Goal: Find specific page/section: Find specific page/section

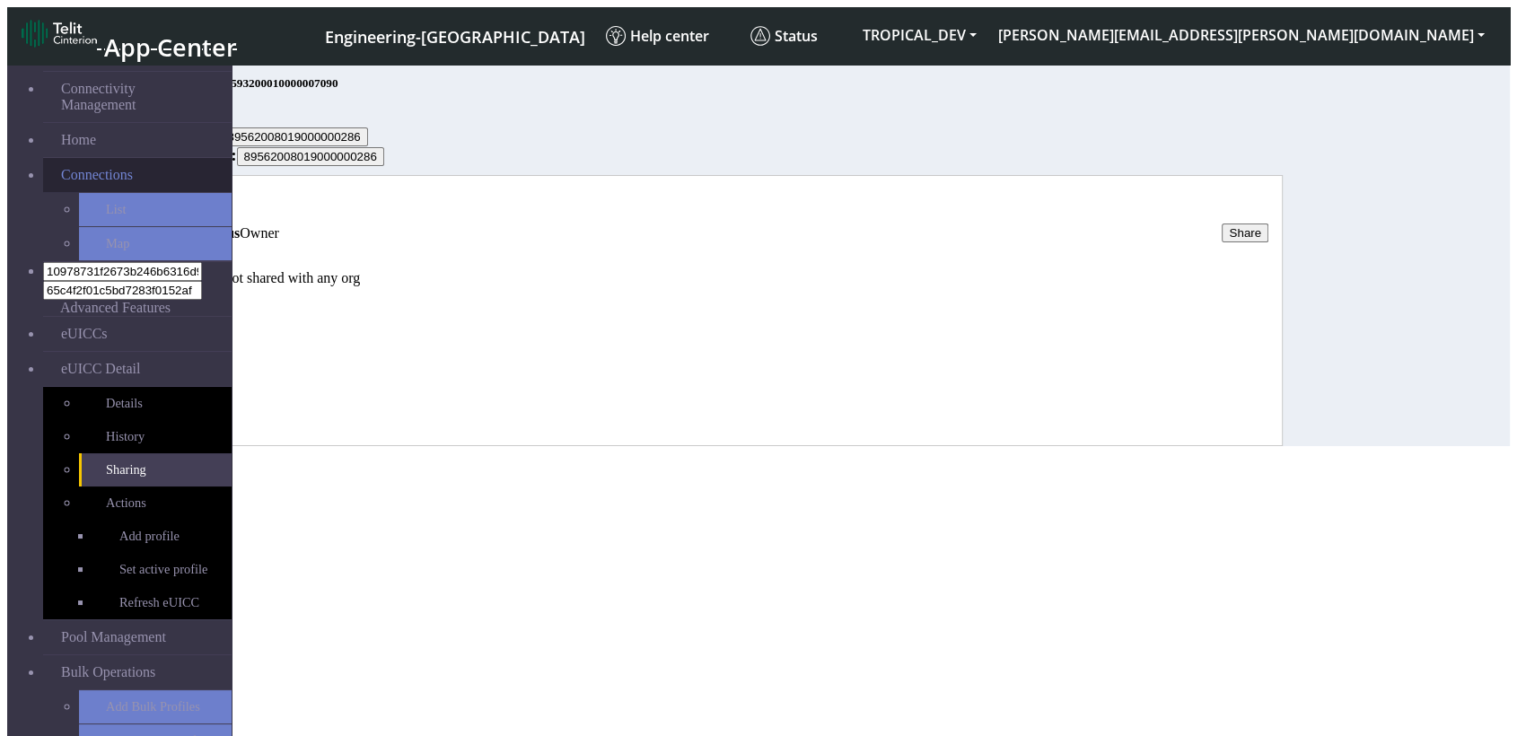
click at [100, 162] on link "Connections" at bounding box center [137, 175] width 189 height 34
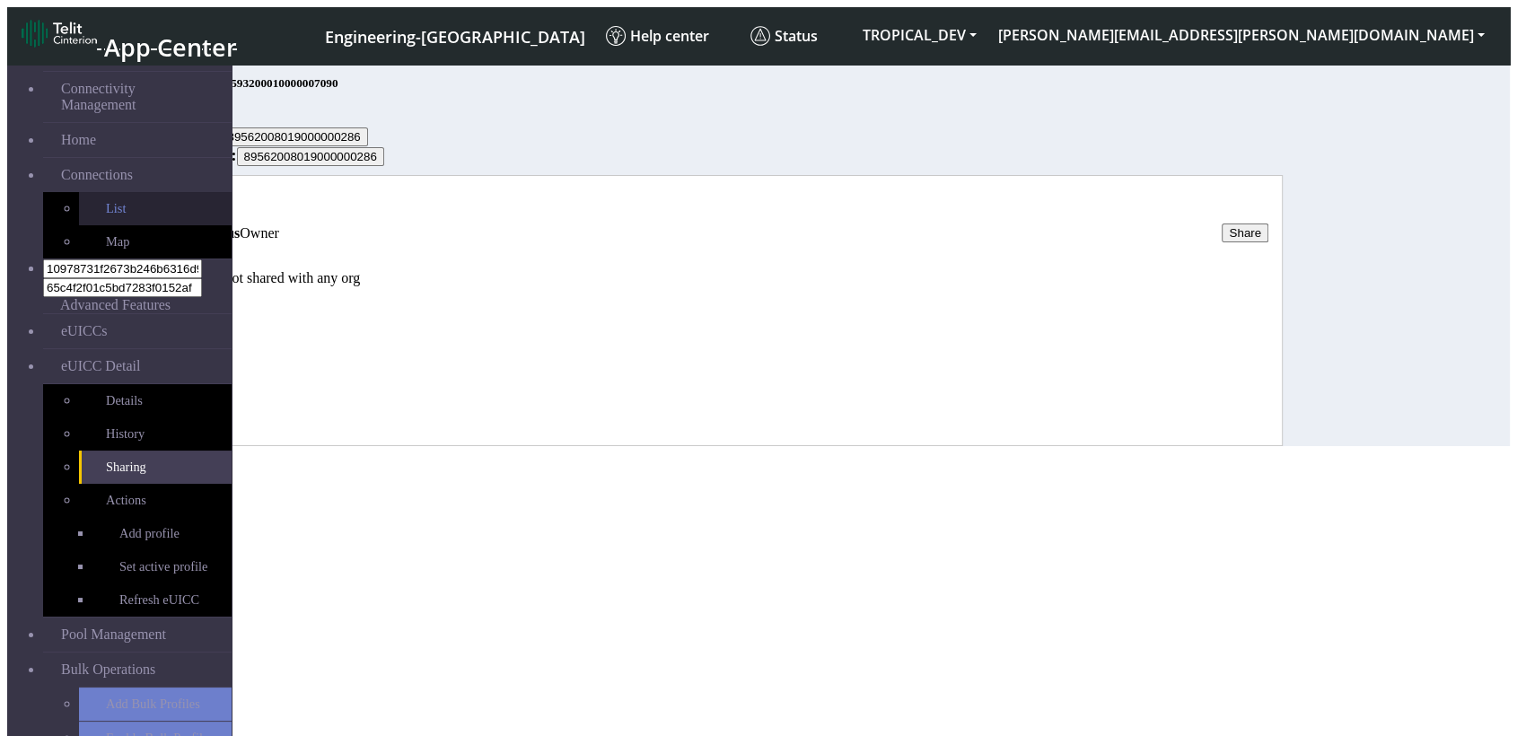
click at [101, 199] on link "List" at bounding box center [155, 208] width 153 height 33
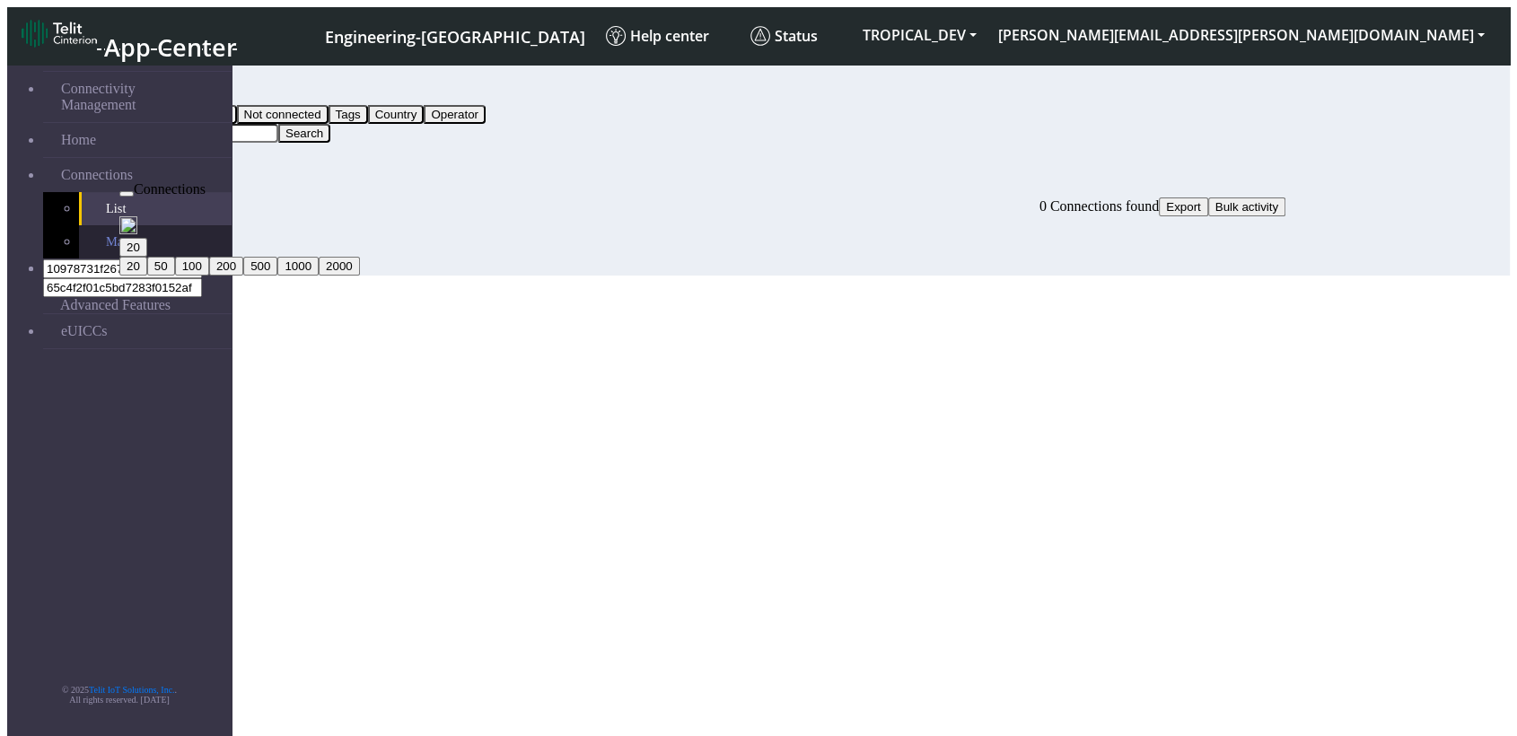
click at [81, 225] on link "Map" at bounding box center [155, 241] width 153 height 33
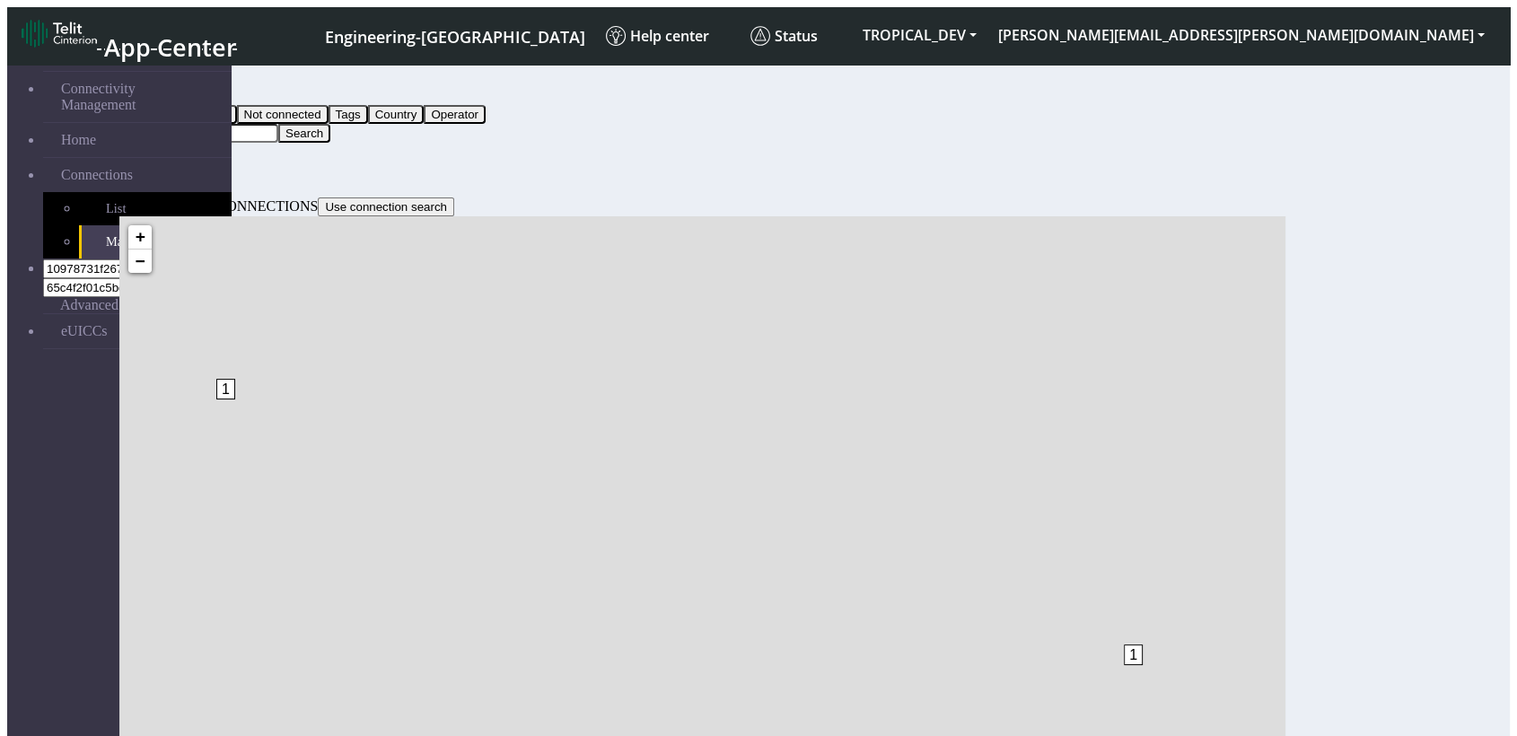
click at [278, 124] on input "Search..." at bounding box center [198, 133] width 159 height 19
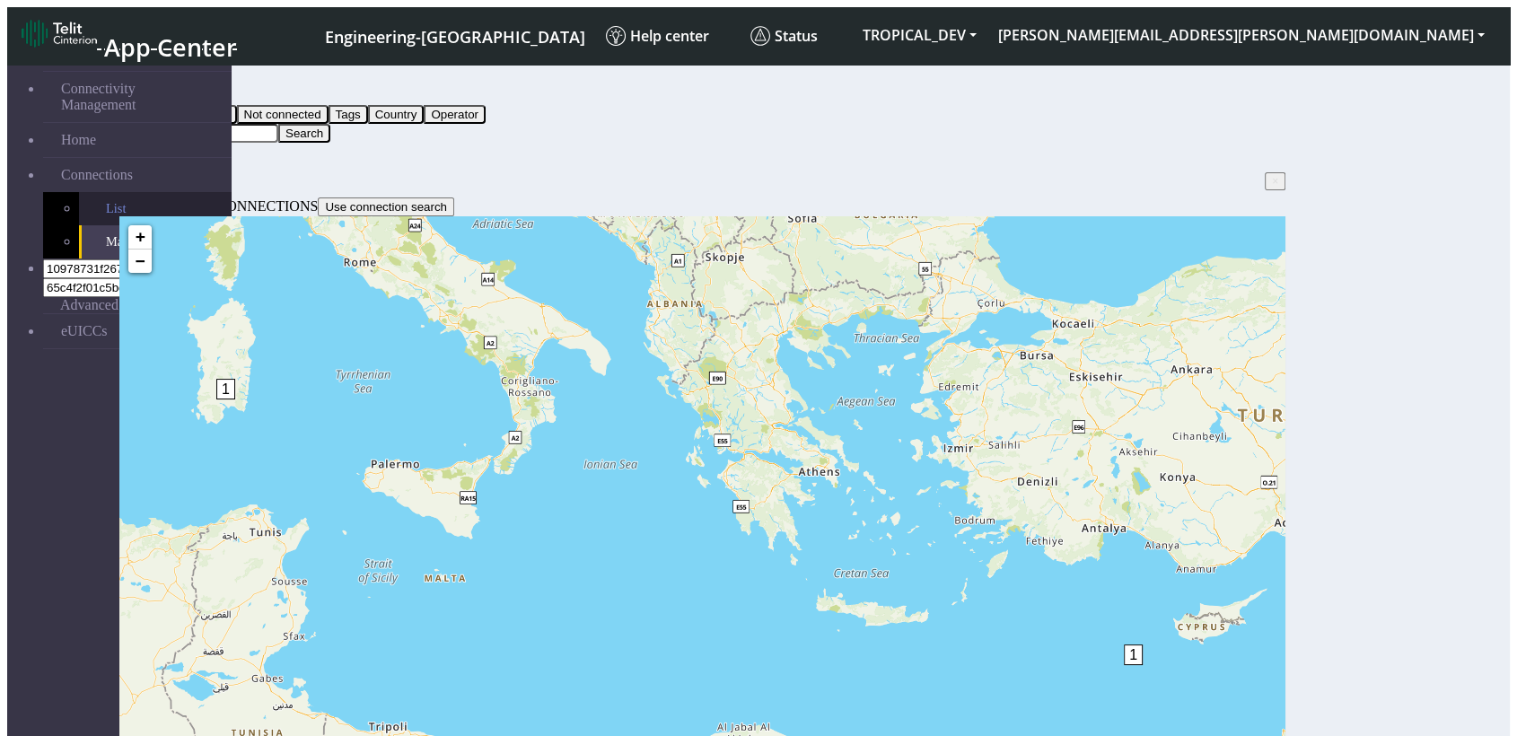
click at [79, 194] on link "List" at bounding box center [155, 208] width 153 height 33
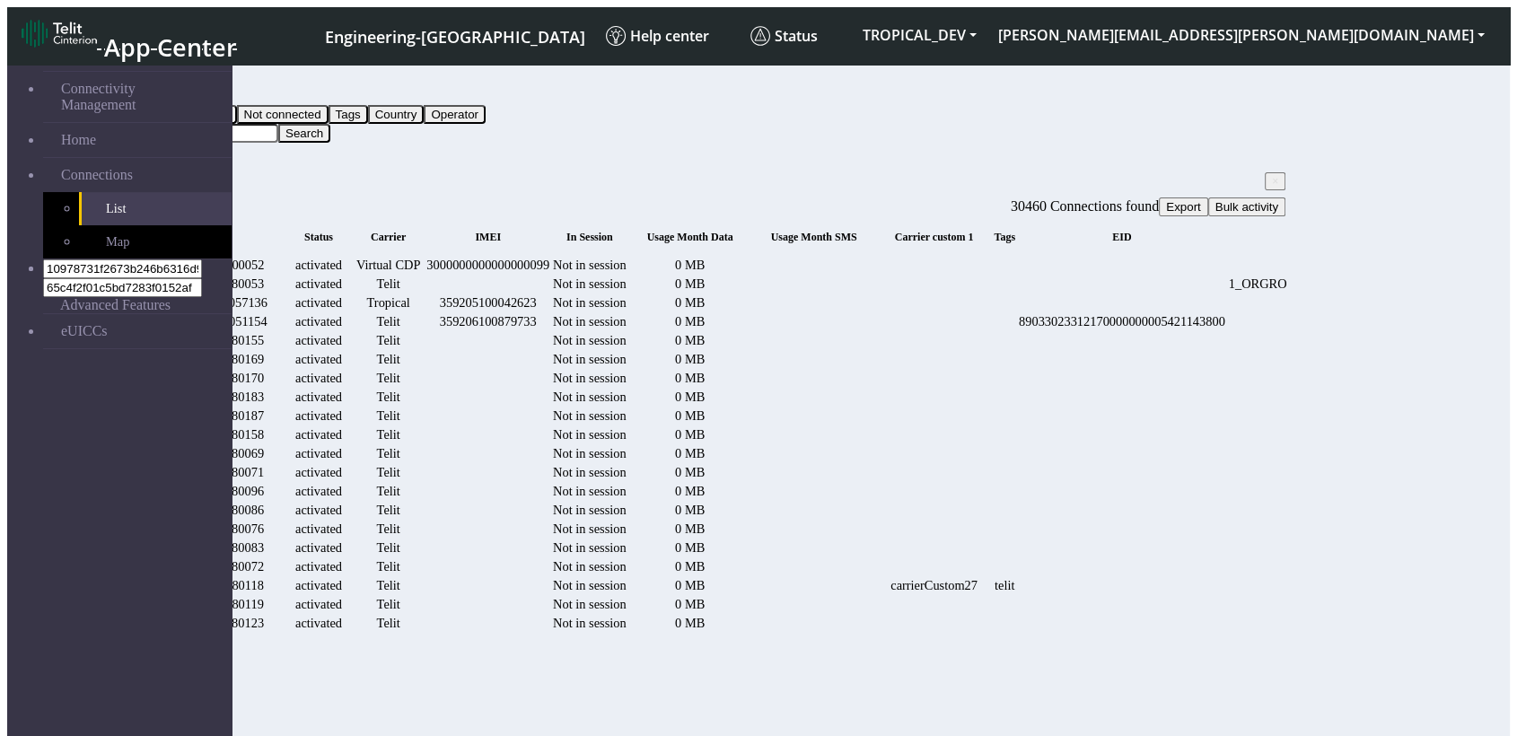
click at [1272, 175] on span "×" at bounding box center [1275, 181] width 6 height 13
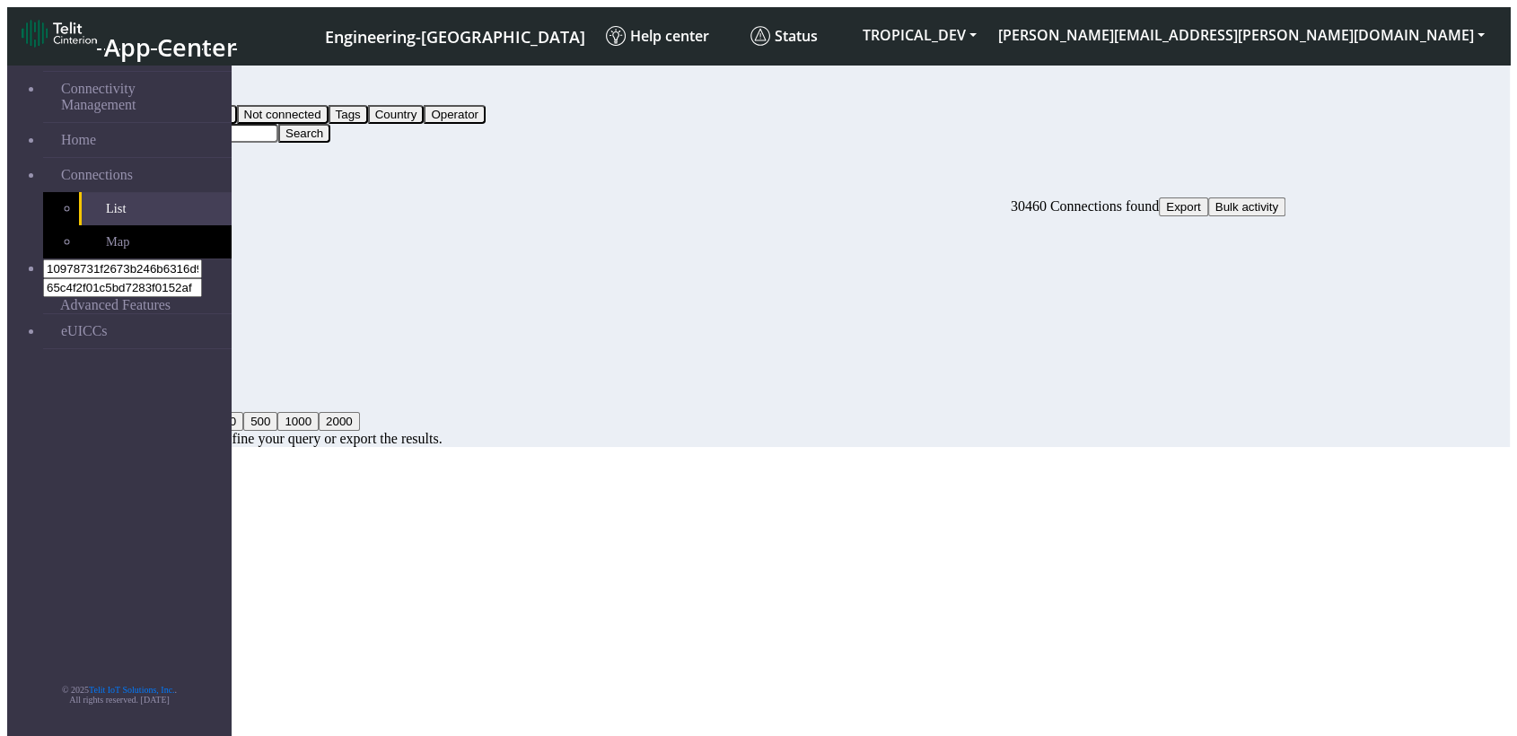
click at [278, 124] on input "Search..." at bounding box center [198, 133] width 159 height 19
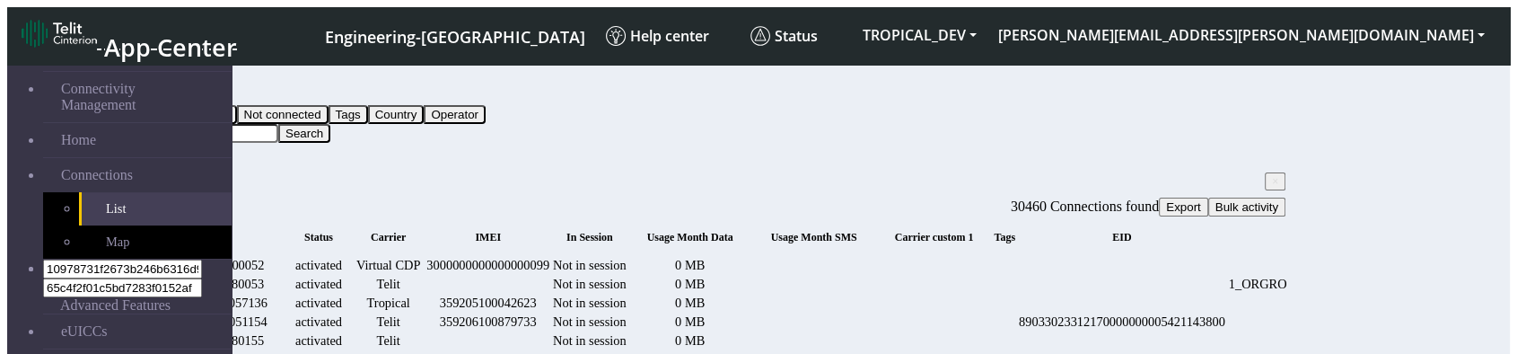
click at [166, 92] on button "Query" at bounding box center [142, 95] width 47 height 19
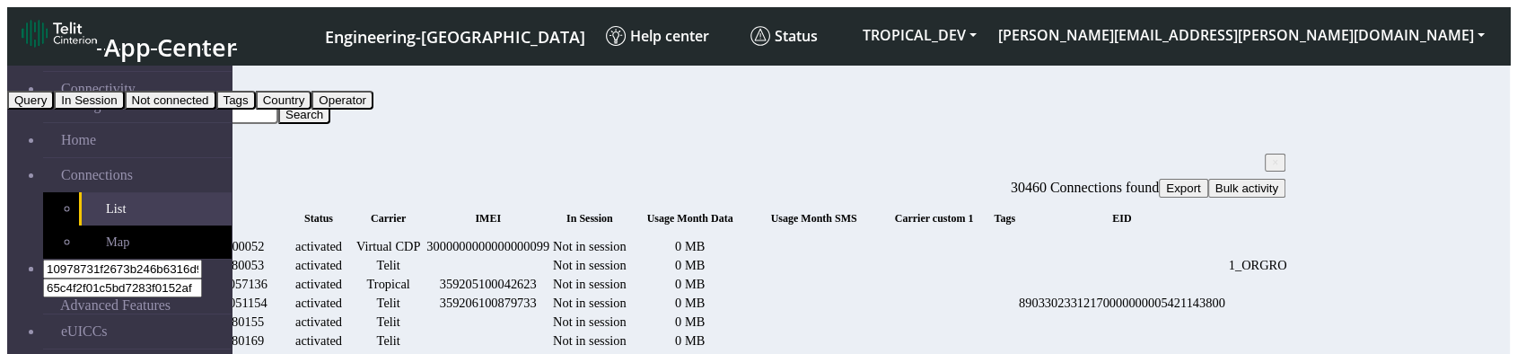
click at [216, 110] on button "Not connected" at bounding box center [171, 100] width 92 height 19
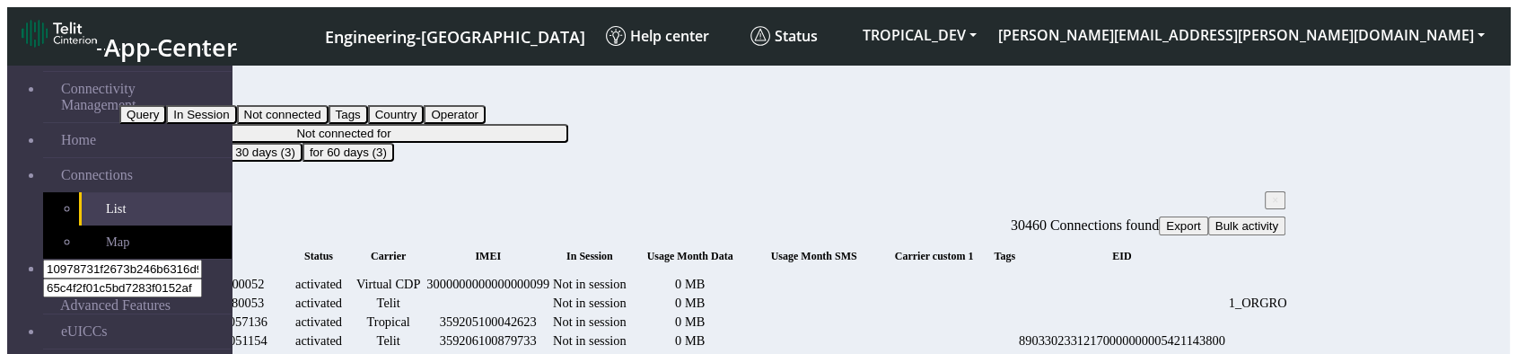
click at [211, 86] on button "Not connected" at bounding box center [165, 95] width 92 height 19
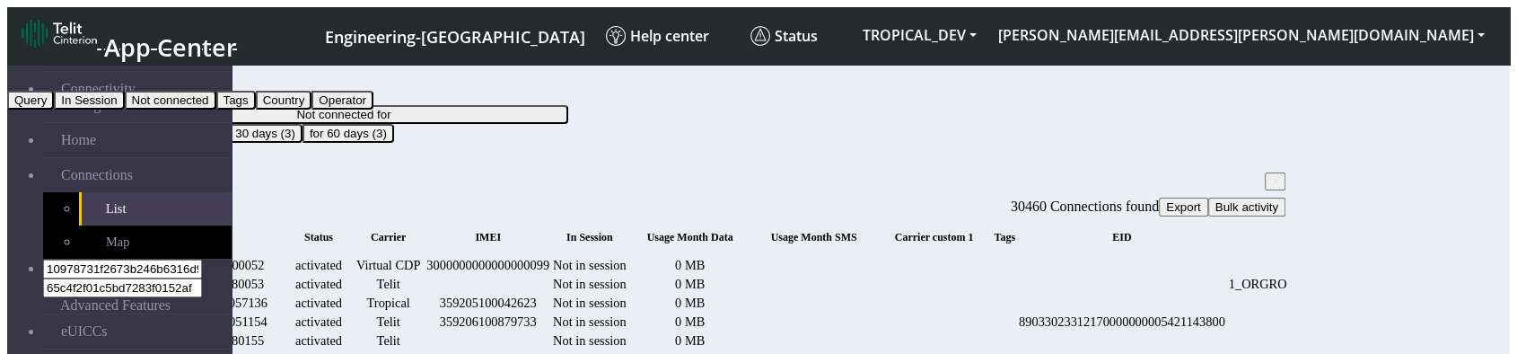
click at [54, 110] on button "Query" at bounding box center [30, 100] width 47 height 19
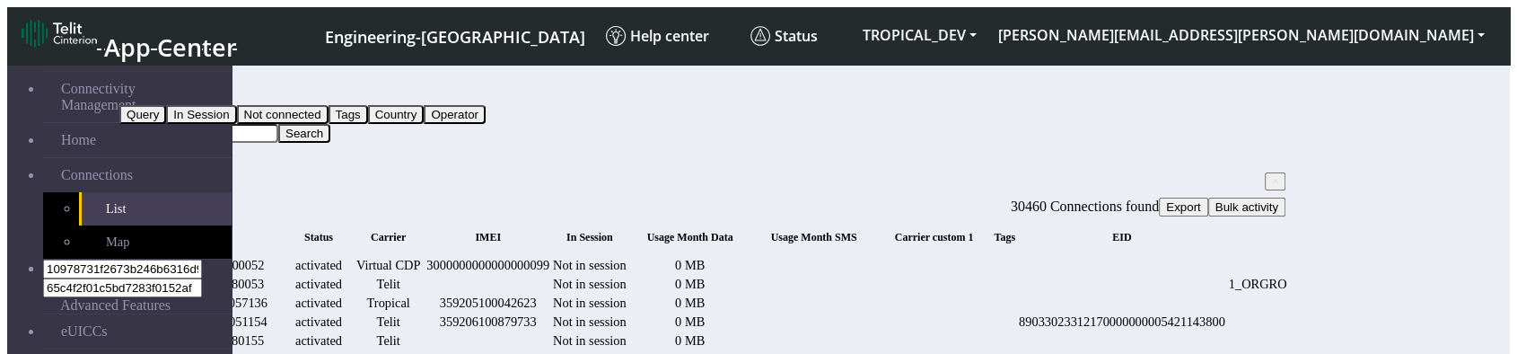
click at [166, 86] on button "Query" at bounding box center [142, 95] width 47 height 19
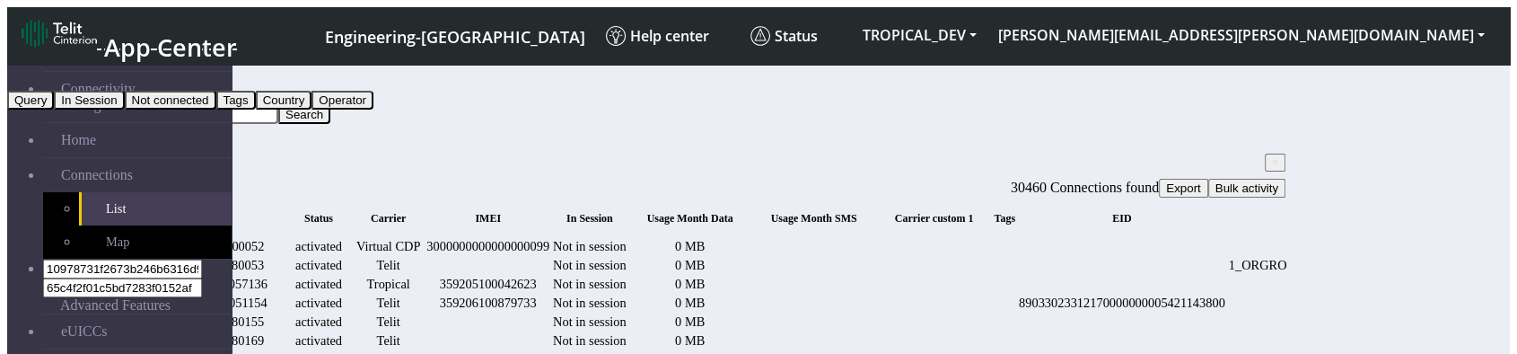
click at [124, 110] on button "In Session" at bounding box center [89, 100] width 70 height 19
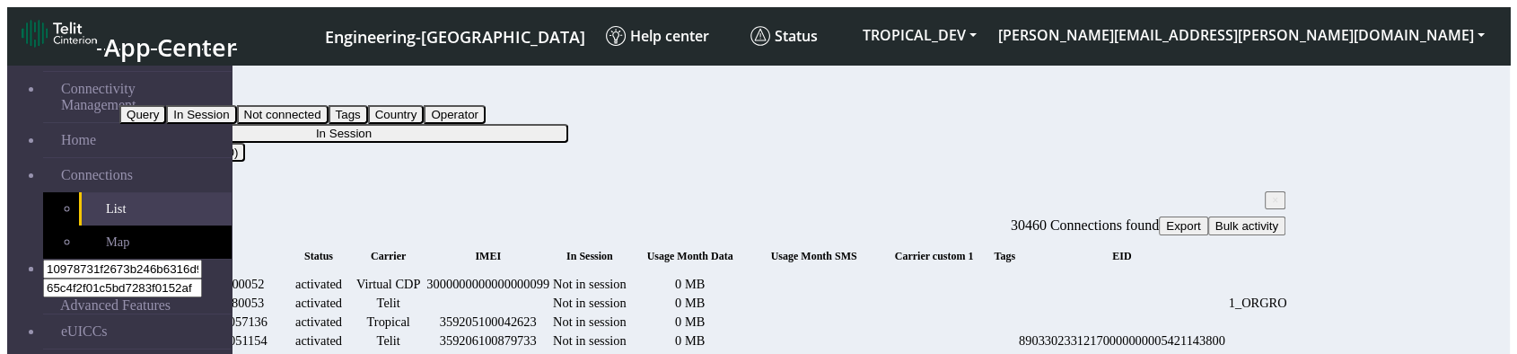
click at [189, 86] on button "In Session" at bounding box center [154, 95] width 70 height 19
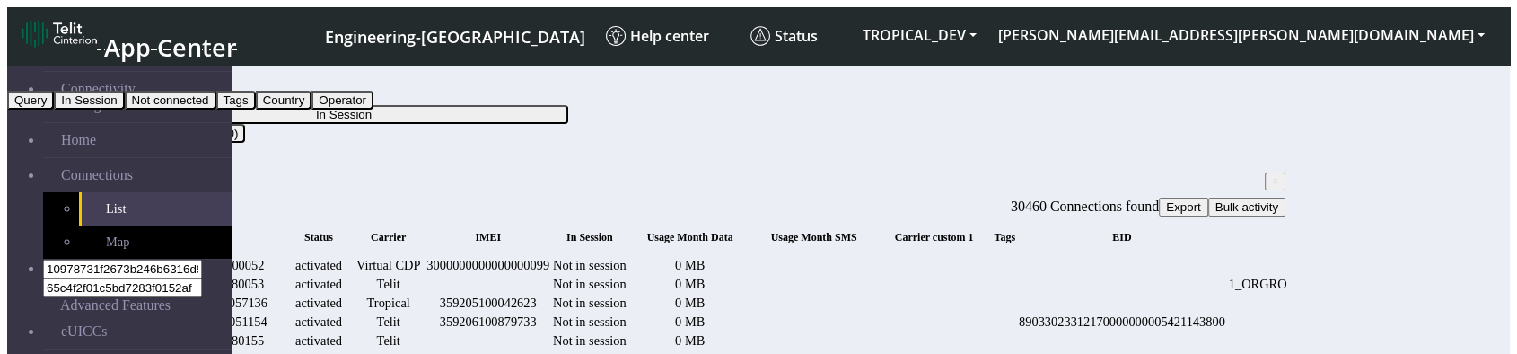
click at [216, 110] on button "Not connected" at bounding box center [171, 100] width 92 height 19
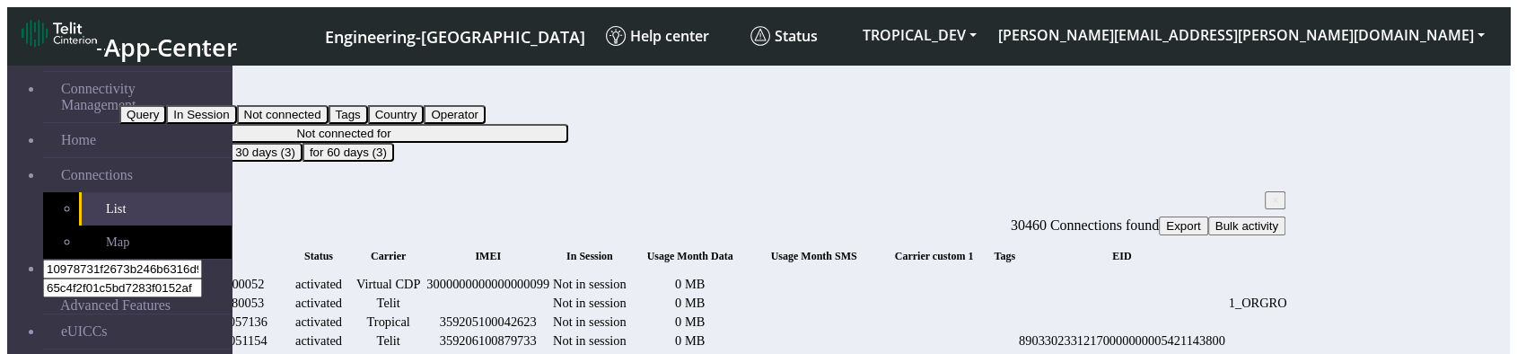
click at [211, 101] on button "Not connected" at bounding box center [165, 95] width 92 height 19
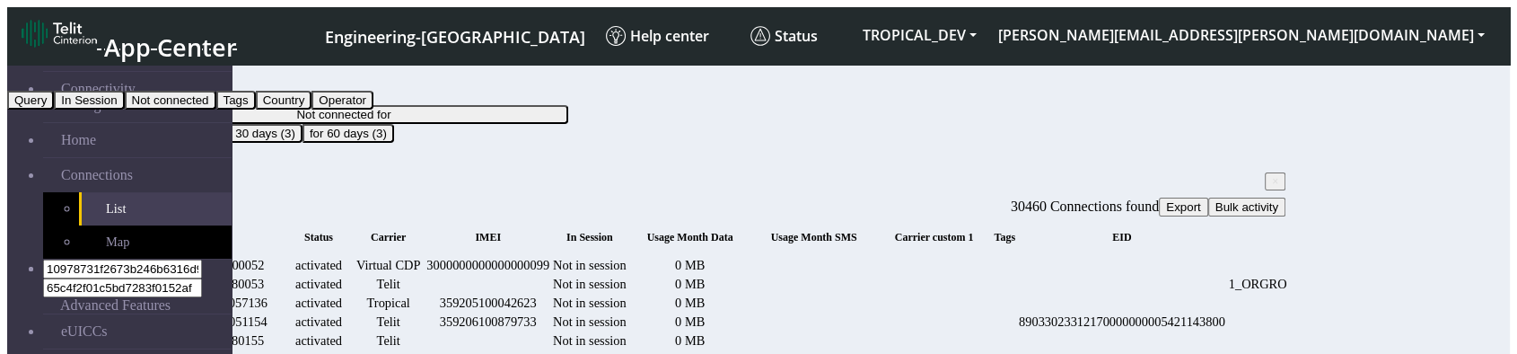
click at [256, 110] on button "Tags" at bounding box center [235, 100] width 39 height 19
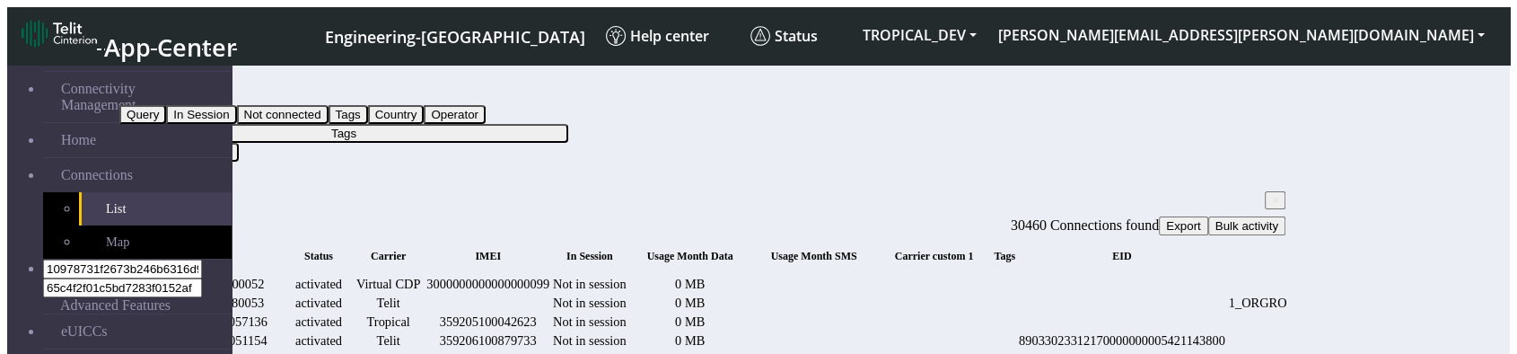
click at [159, 86] on button "Tags" at bounding box center [138, 95] width 39 height 19
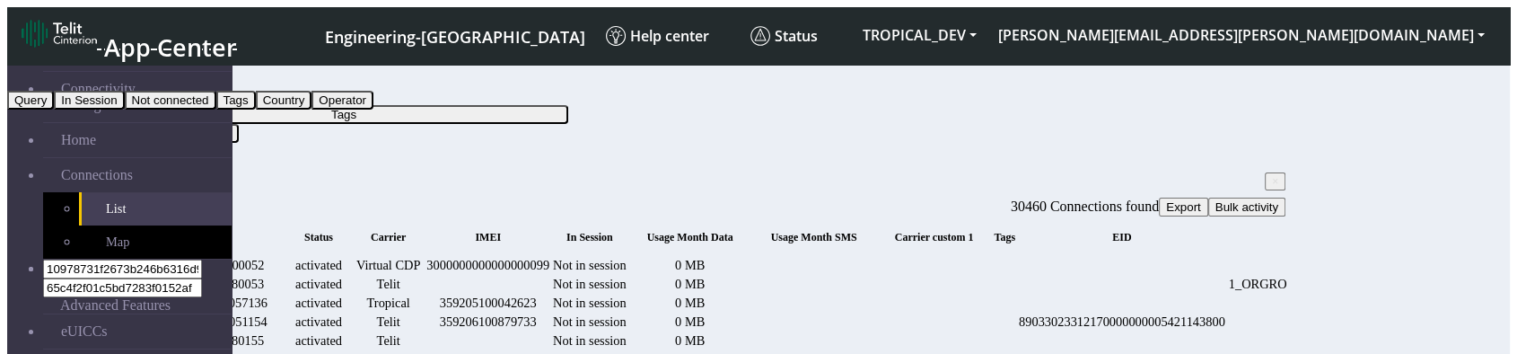
click at [312, 110] on button "Country" at bounding box center [284, 100] width 57 height 19
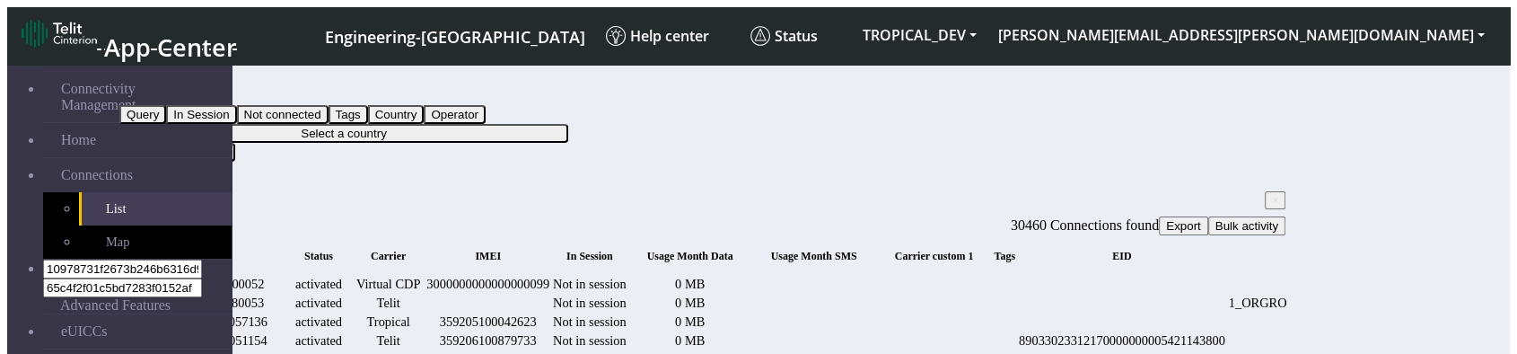
click at [366, 106] on div "Filter by Country Query In Session Not connected Tags Country Operator Select a…" at bounding box center [702, 116] width 1166 height 92
click at [176, 92] on button "Country" at bounding box center [147, 95] width 57 height 19
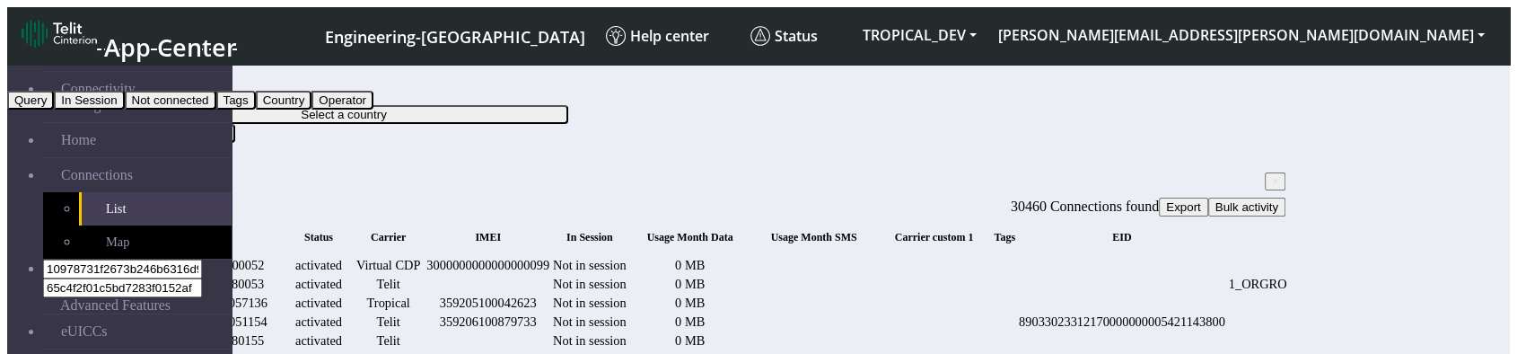
click at [373, 110] on button "Operator" at bounding box center [343, 100] width 62 height 19
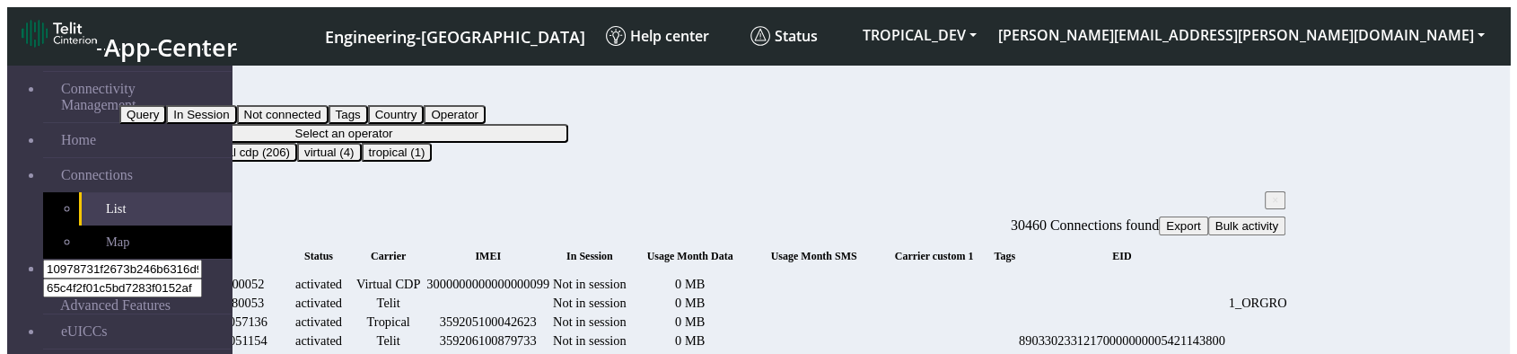
click at [473, 139] on div "Filter by Operator Query In Session Not connected Tags Country Operator Select …" at bounding box center [702, 130] width 1166 height 121
click at [1272, 194] on span "×" at bounding box center [1275, 200] width 6 height 13
click at [181, 86] on button "Operator" at bounding box center [150, 95] width 62 height 19
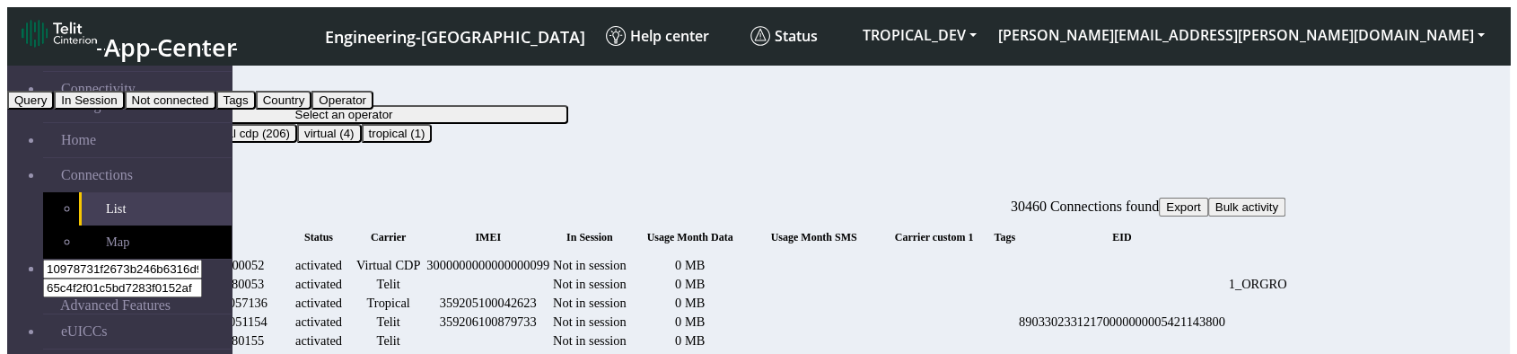
click at [54, 110] on button "Query" at bounding box center [30, 100] width 47 height 19
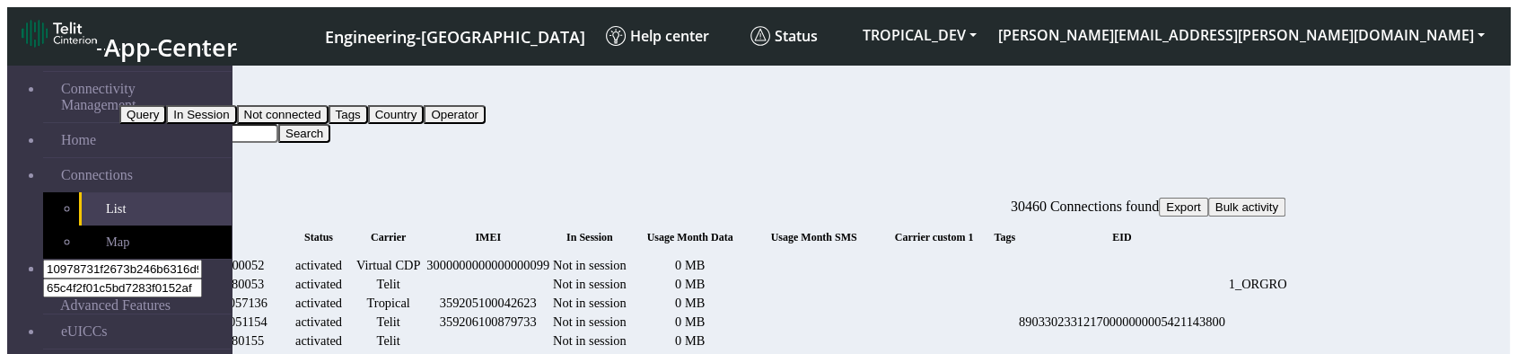
click at [278, 124] on input "Search..." at bounding box center [198, 133] width 159 height 19
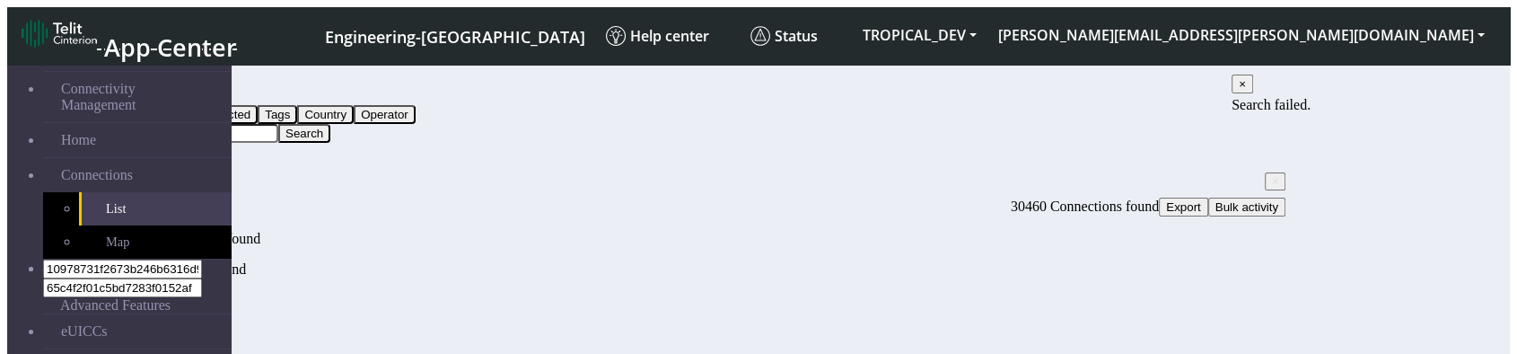
click at [119, 172] on span "×" at bounding box center [119, 172] width 0 height 0
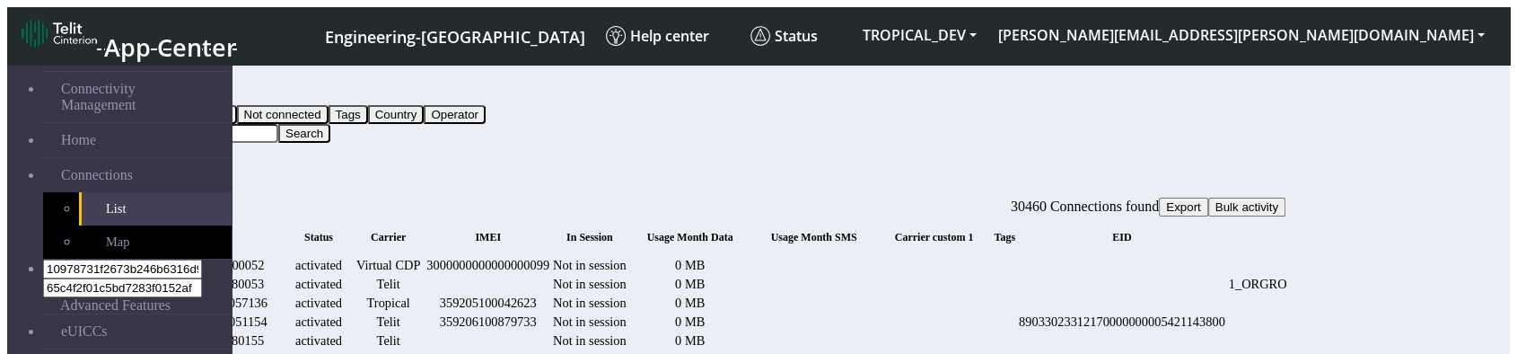
click at [330, 124] on button "Search" at bounding box center [304, 133] width 52 height 19
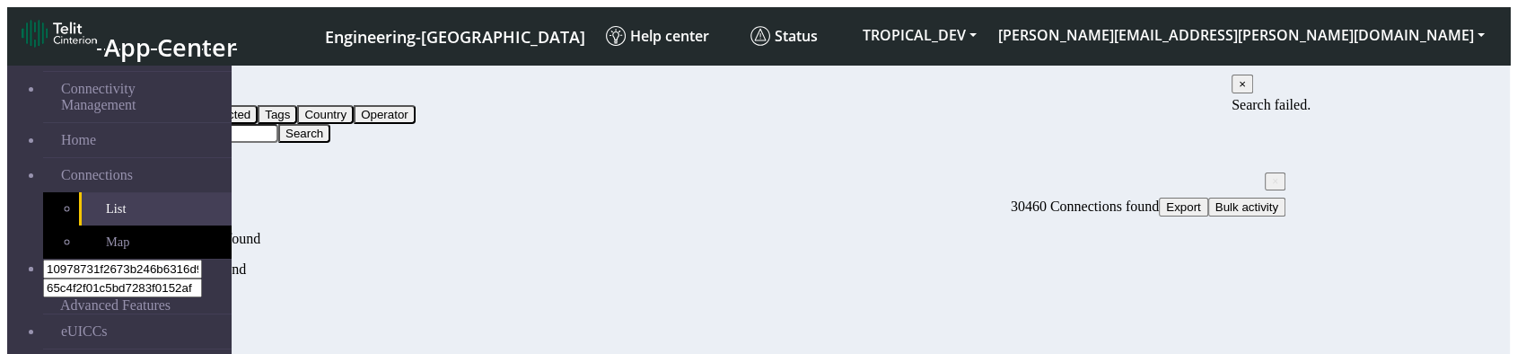
click at [278, 124] on input "Search..." at bounding box center [198, 133] width 159 height 19
click at [1272, 175] on span "×" at bounding box center [1275, 181] width 6 height 13
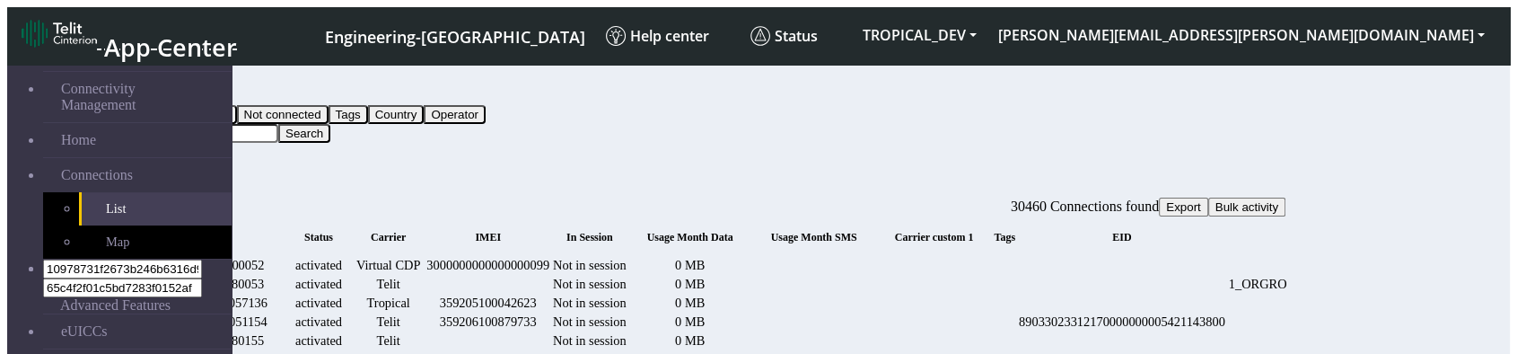
click at [330, 124] on button "Search" at bounding box center [304, 133] width 52 height 19
click at [278, 124] on input "Search..." at bounding box center [198, 133] width 159 height 19
click at [330, 124] on button "Search" at bounding box center [304, 133] width 52 height 19
click at [278, 124] on input "Search..." at bounding box center [198, 133] width 159 height 19
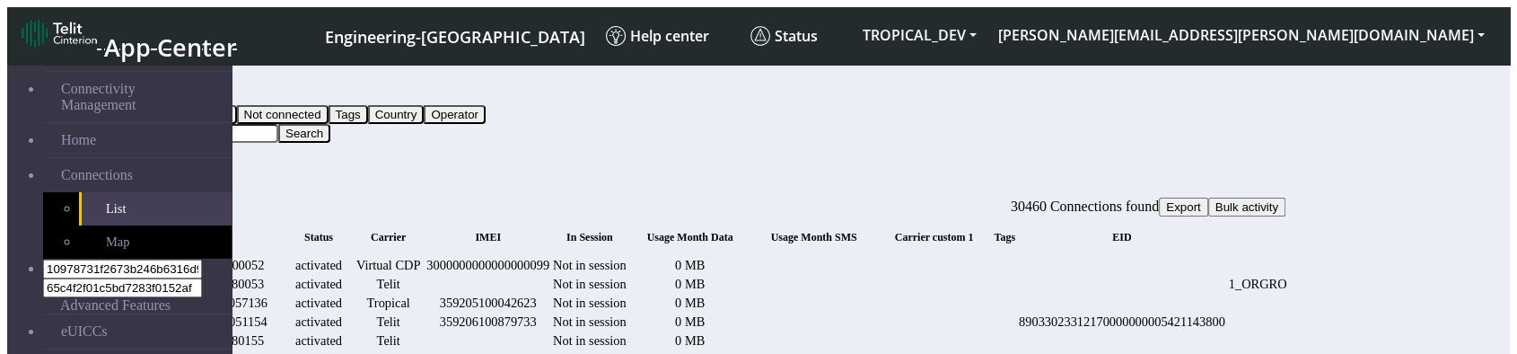
click at [330, 124] on button "Search" at bounding box center [304, 133] width 52 height 19
click at [278, 124] on input "Search..." at bounding box center [198, 133] width 159 height 19
click at [330, 124] on button "Search" at bounding box center [304, 133] width 52 height 19
click at [278, 124] on input "Search..." at bounding box center [198, 133] width 159 height 19
type input "f"
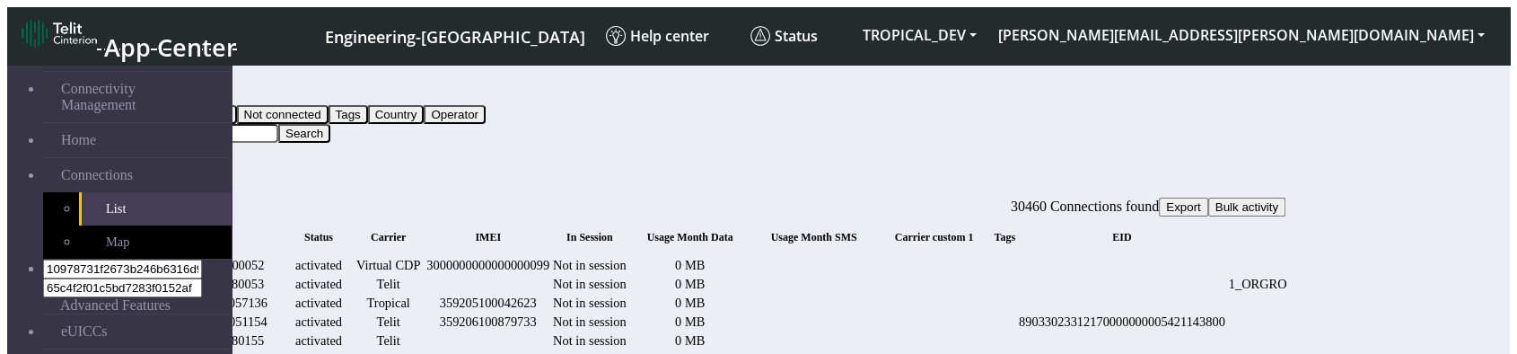
click at [330, 124] on button "Search" at bounding box center [304, 133] width 52 height 19
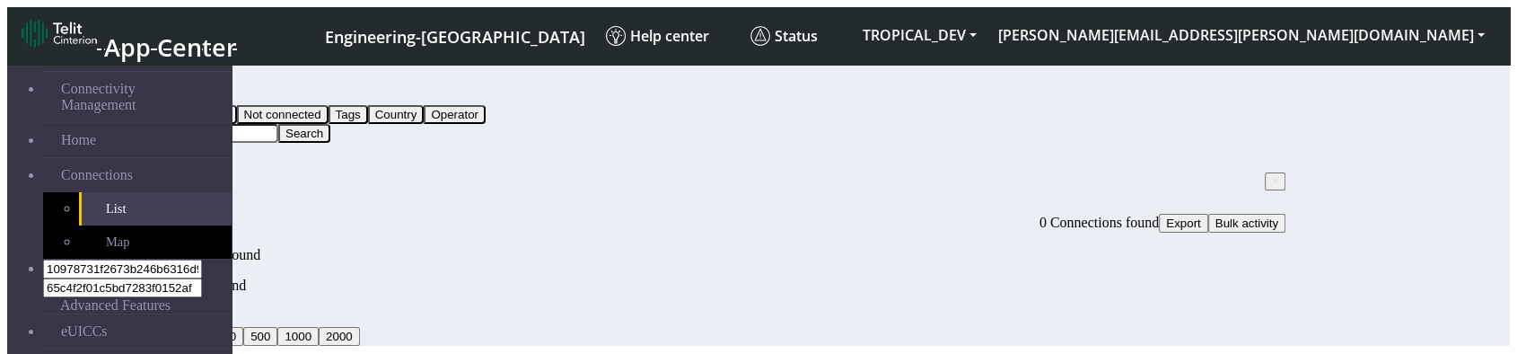
click at [472, 136] on div "Filter by Query Query In Session Not connected Tags Country Operator f Search ×…" at bounding box center [702, 129] width 1166 height 118
click at [1272, 175] on span "×" at bounding box center [1275, 181] width 6 height 13
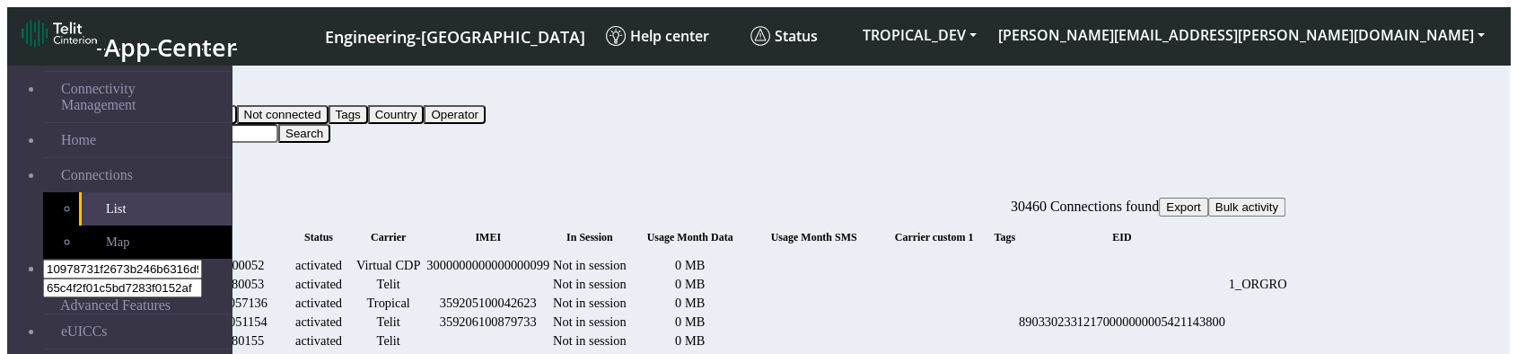
click at [278, 124] on input "f" at bounding box center [198, 133] width 159 height 19
drag, startPoint x: 478, startPoint y: 87, endPoint x: 349, endPoint y: 54, distance: 132.6
type input "f"
click at [330, 124] on button "Search" at bounding box center [304, 133] width 52 height 19
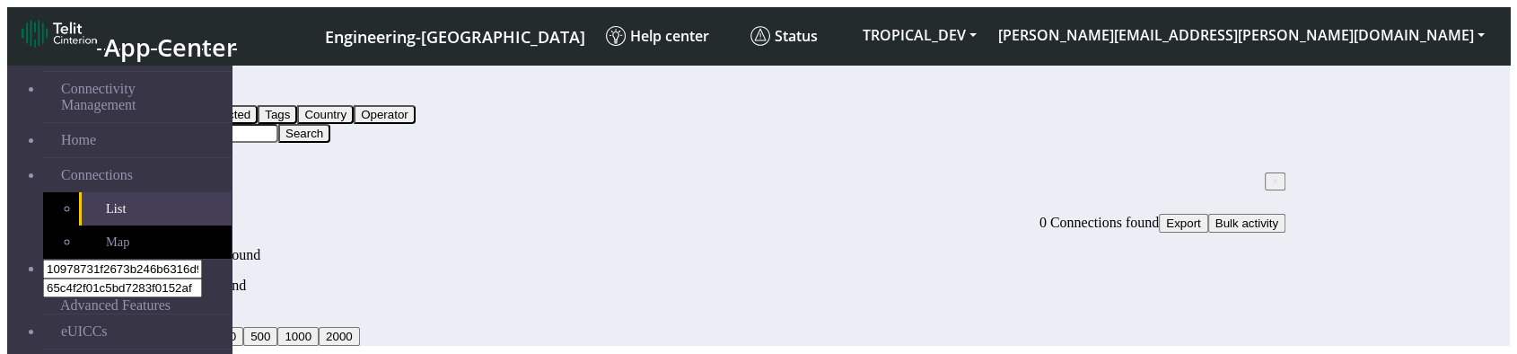
click at [1272, 175] on span "×" at bounding box center [1275, 181] width 6 height 13
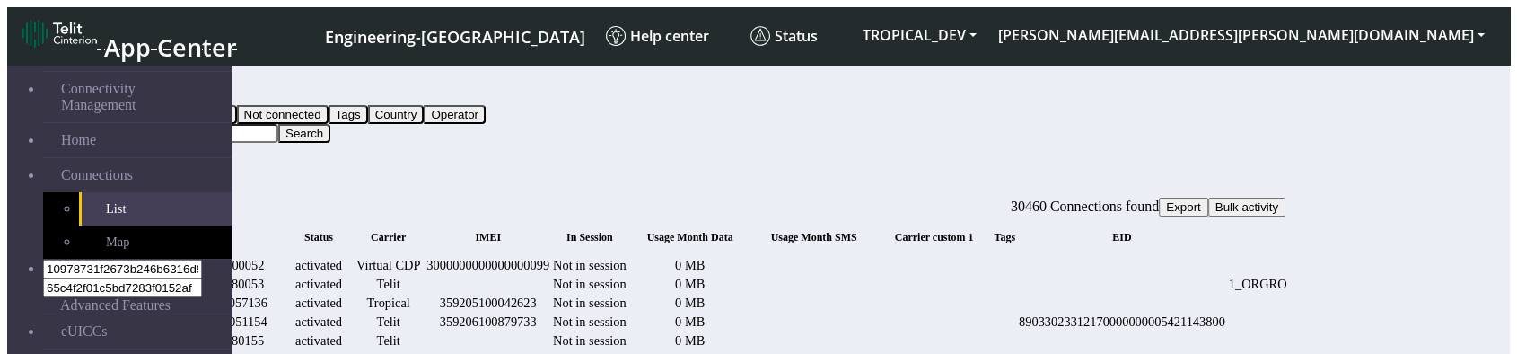
click at [284, 258] on div "1000000000000000052" at bounding box center [203, 265] width 162 height 15
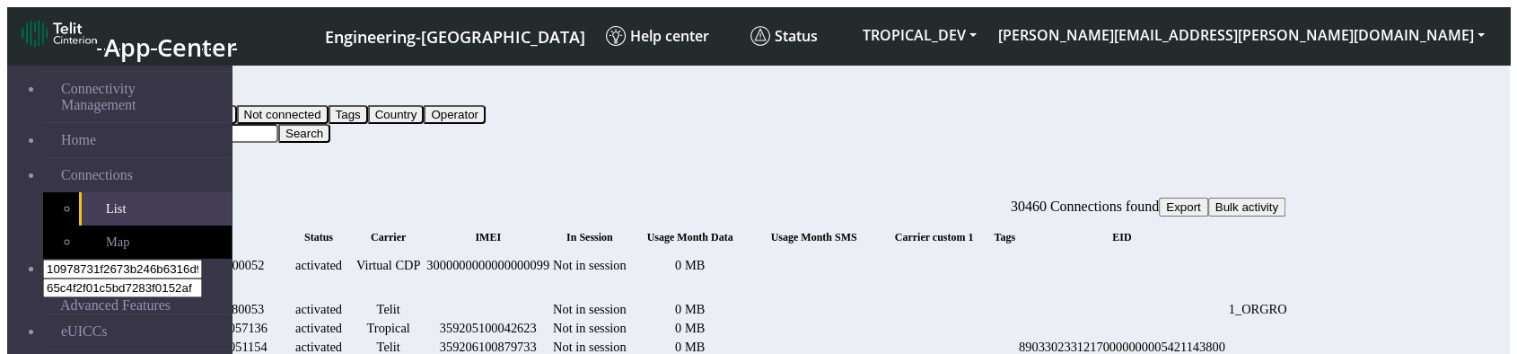
click at [284, 258] on div "1000000000000000052" at bounding box center [203, 265] width 162 height 15
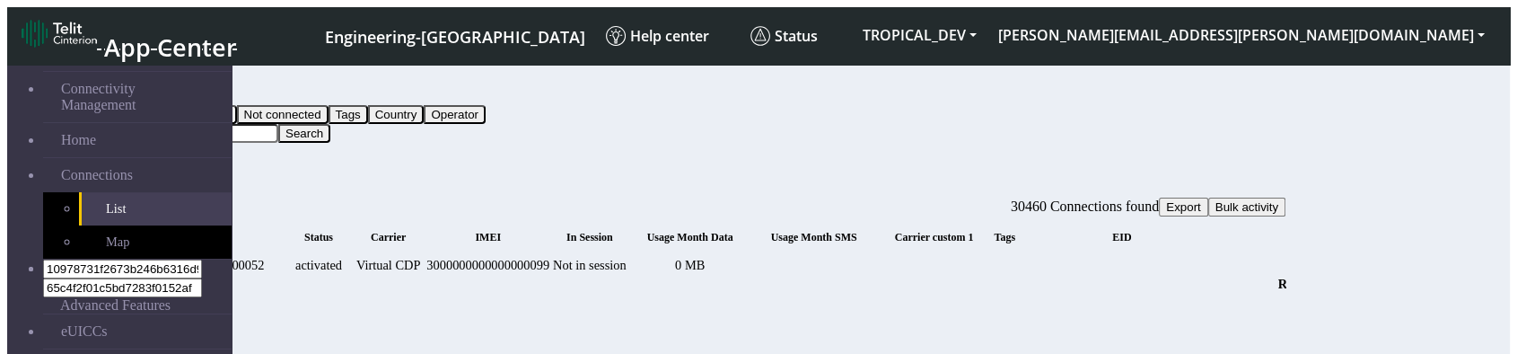
copy div "1000000000000000052"
click at [278, 124] on input "f" at bounding box center [198, 133] width 159 height 19
paste input "1000000000000000052"
type input "1000000000000000052"
click at [330, 124] on button "Search" at bounding box center [304, 133] width 52 height 19
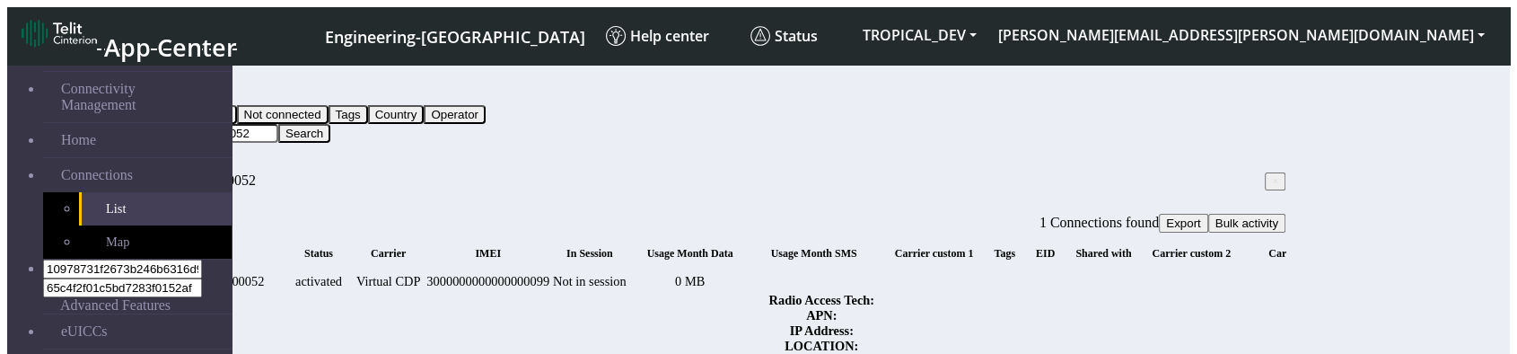
click at [1272, 175] on span "×" at bounding box center [1275, 181] width 6 height 13
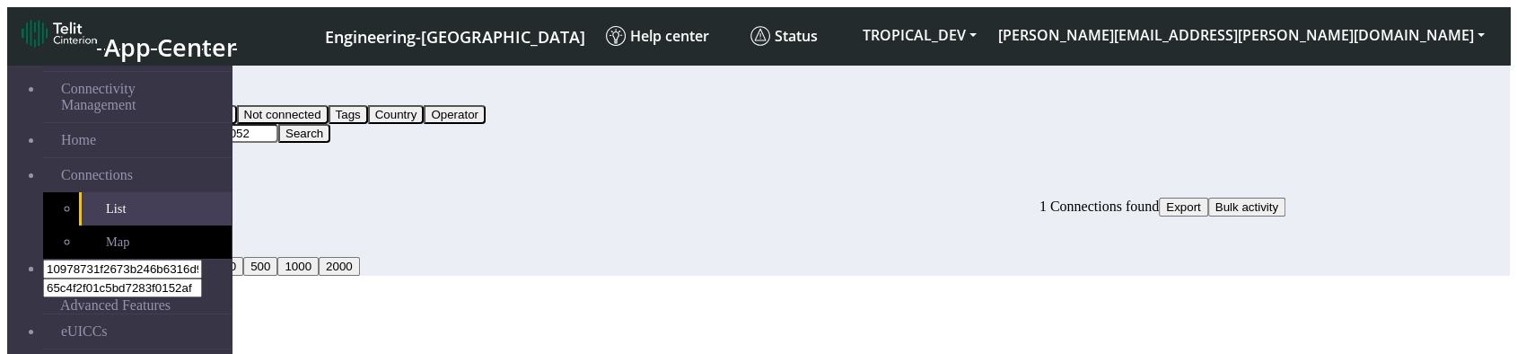
click at [494, 181] on div "Connections 1 Connections found Export Bulk activity" at bounding box center [702, 198] width 1166 height 35
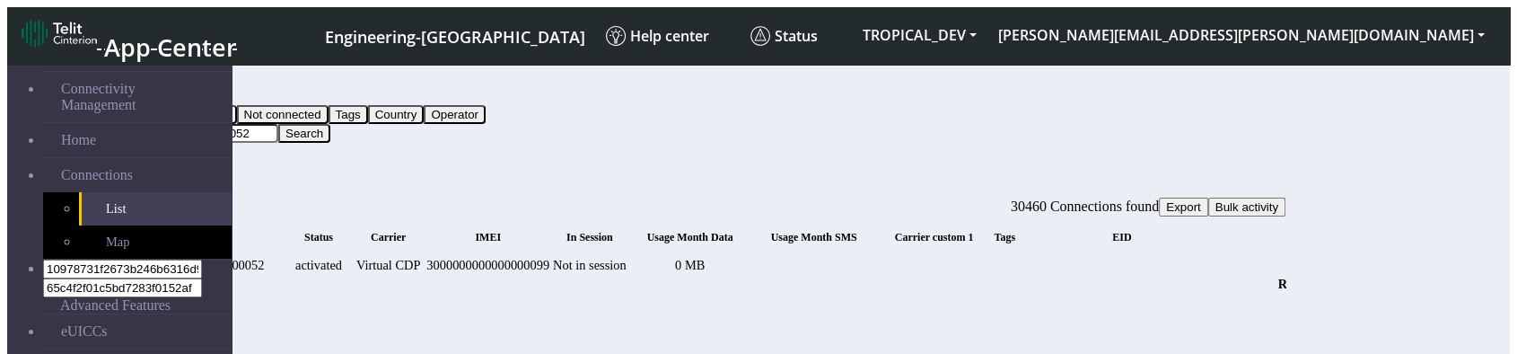
click at [417, 110] on div "Filter by Query Query In Session Not connected Tags Country Operator 1000000000…" at bounding box center [702, 106] width 1166 height 73
click at [122, 229] on link "Map" at bounding box center [155, 241] width 153 height 33
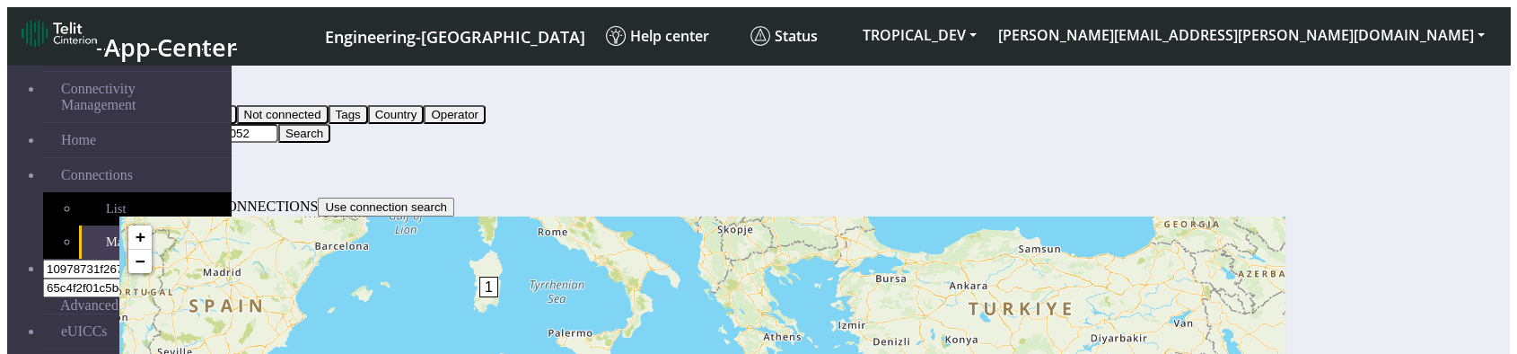
click at [330, 124] on button "Search" at bounding box center [304, 133] width 52 height 19
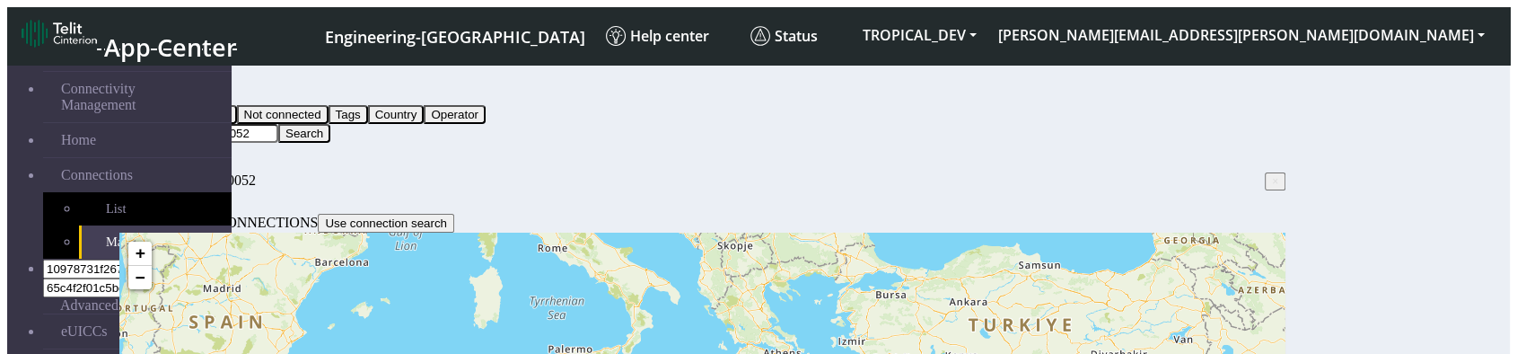
click at [1272, 175] on span "×" at bounding box center [1275, 181] width 6 height 13
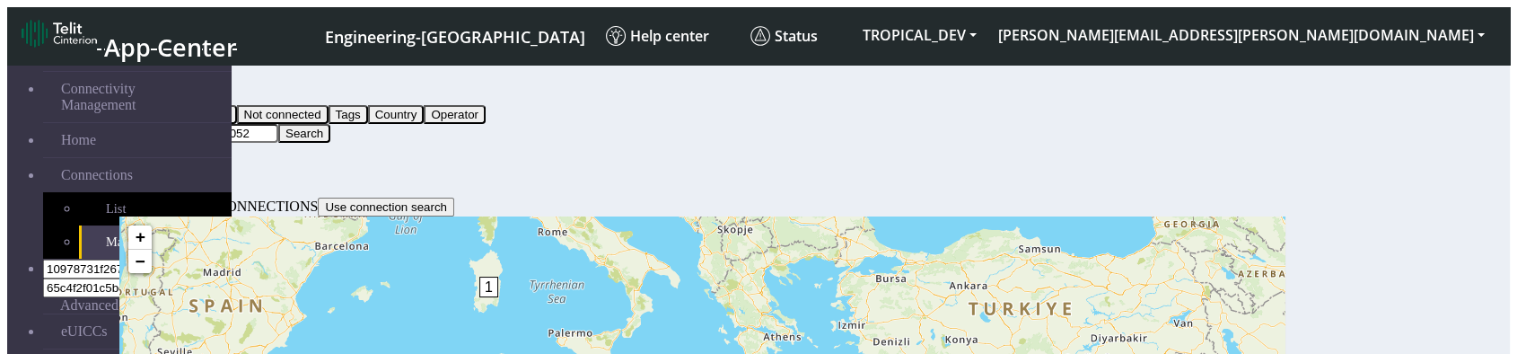
click at [278, 124] on input "1000000000000000052" at bounding box center [198, 133] width 159 height 19
click at [330, 124] on button "Search" at bounding box center [304, 133] width 52 height 19
click at [278, 124] on input "Search..." at bounding box center [198, 133] width 159 height 19
click at [330, 124] on button "Search" at bounding box center [304, 133] width 52 height 19
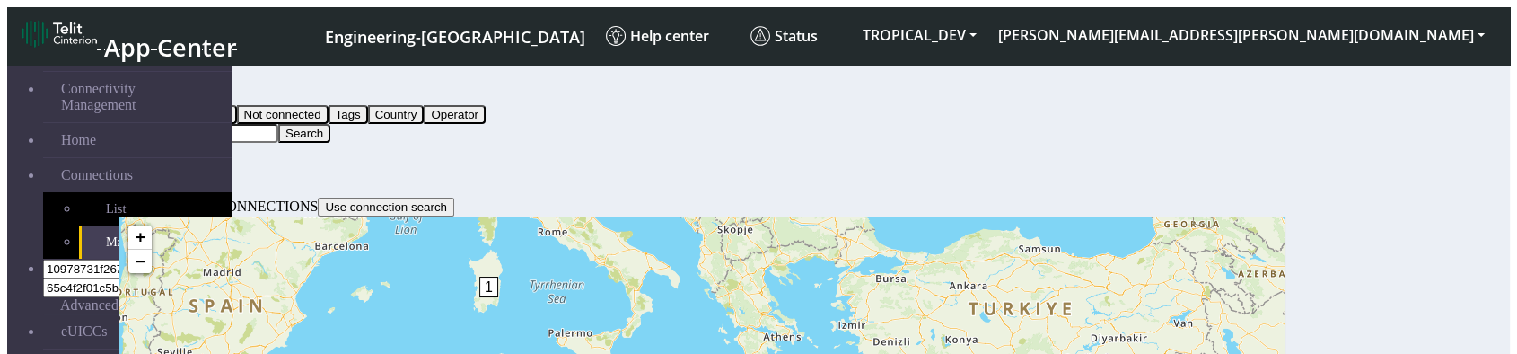
click at [278, 124] on input "Search..." at bounding box center [198, 133] width 159 height 19
paste input "1000000000000000052"
type input "1000000000000000052"
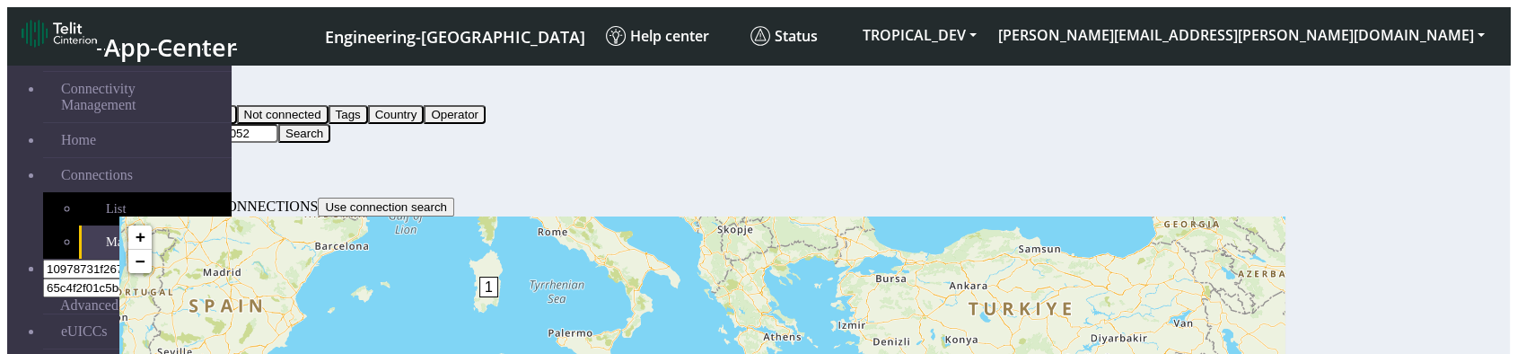
click at [789, 151] on section "Connectivity Management Home Connections List Map 10978731f2673b246b6316d95a418…" at bounding box center [758, 246] width 1503 height 378
click at [330, 124] on button "Search" at bounding box center [304, 133] width 52 height 19
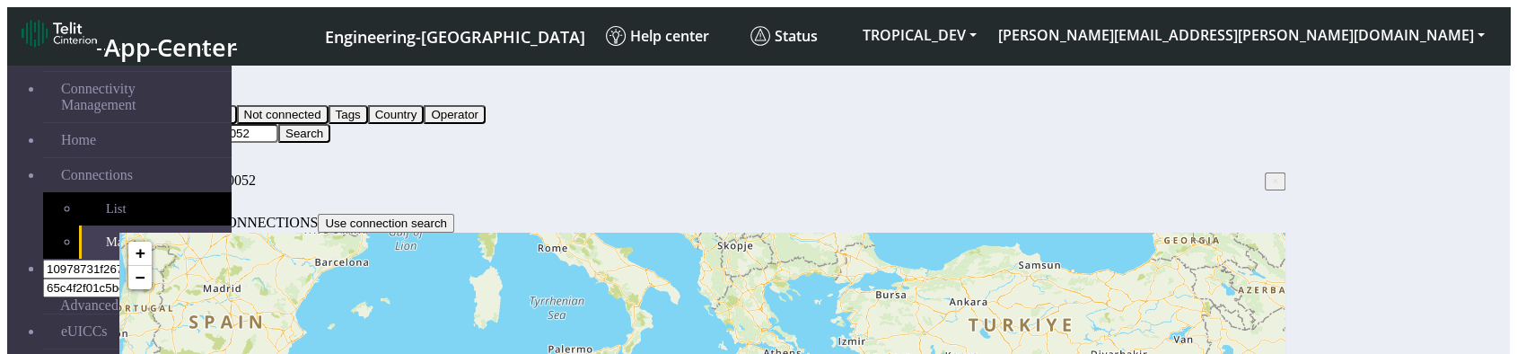
click at [1272, 175] on span "×" at bounding box center [1275, 181] width 6 height 13
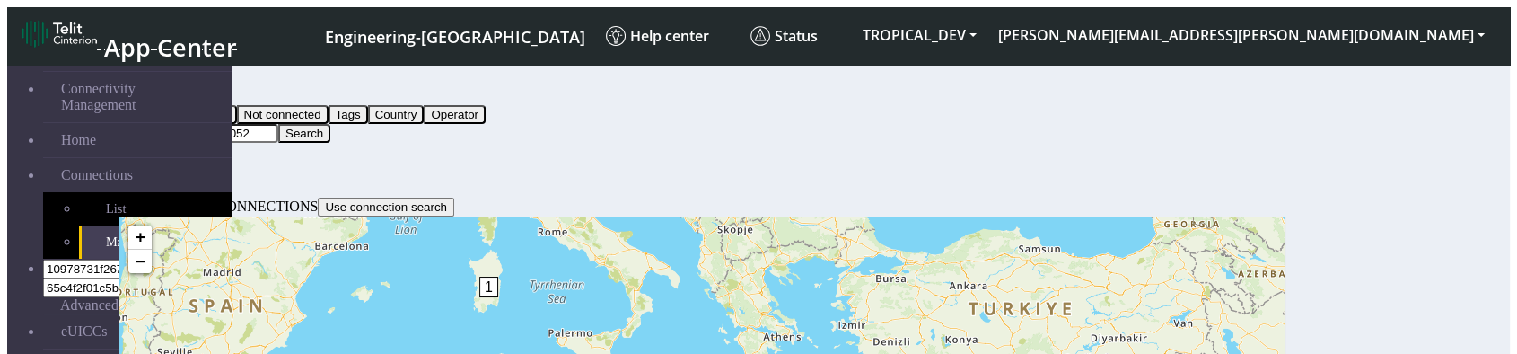
click at [370, 127] on section "Connectivity Management Home Connections List Map 10978731f2673b246b6316d95a418…" at bounding box center [758, 246] width 1503 height 378
click at [157, 192] on link "List" at bounding box center [155, 208] width 153 height 33
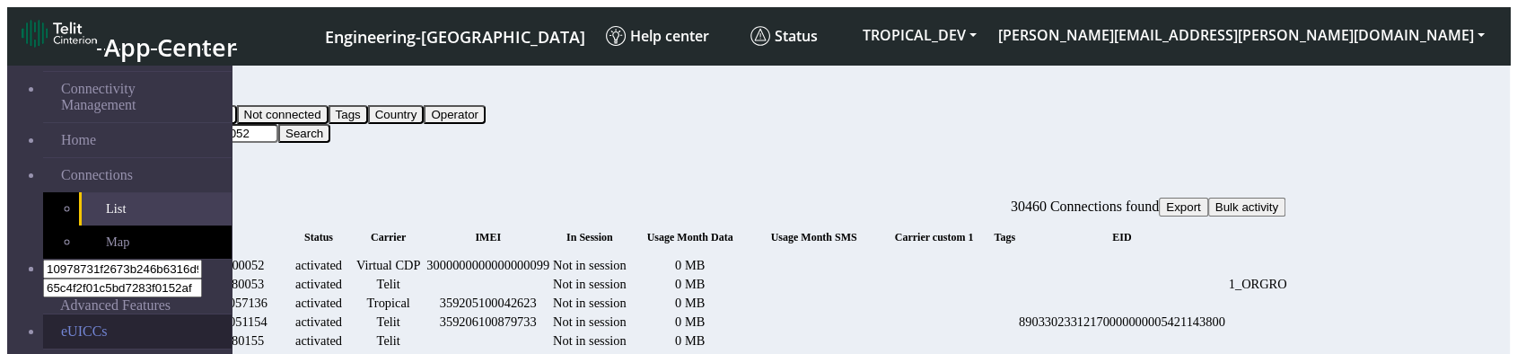
click at [86, 314] on link "eUICCs" at bounding box center [137, 331] width 189 height 34
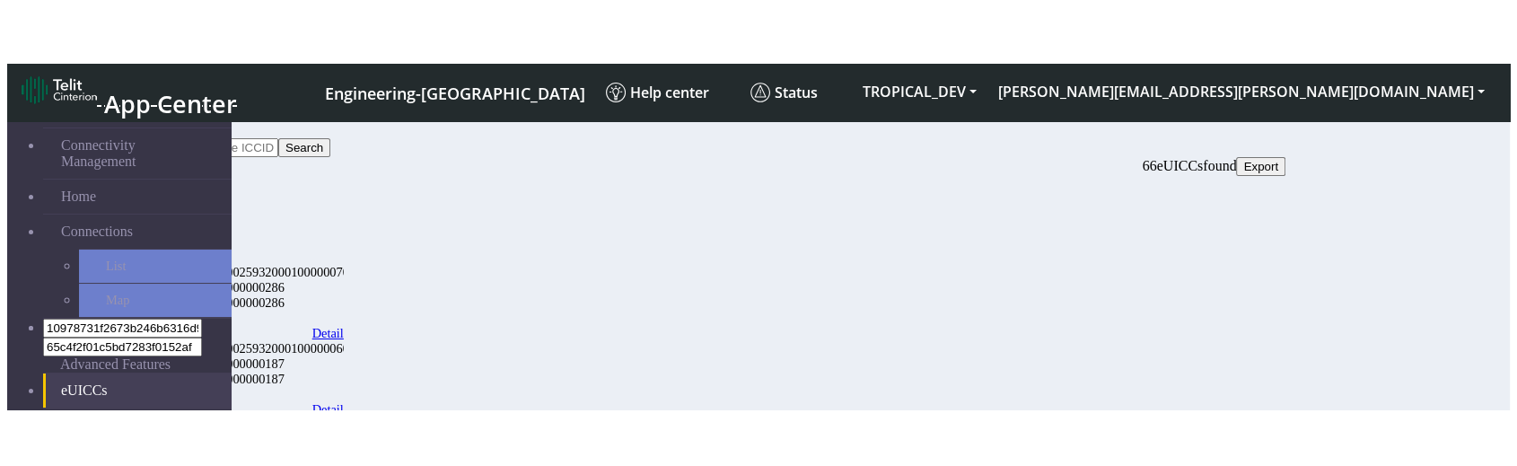
scroll to position [36, 0]
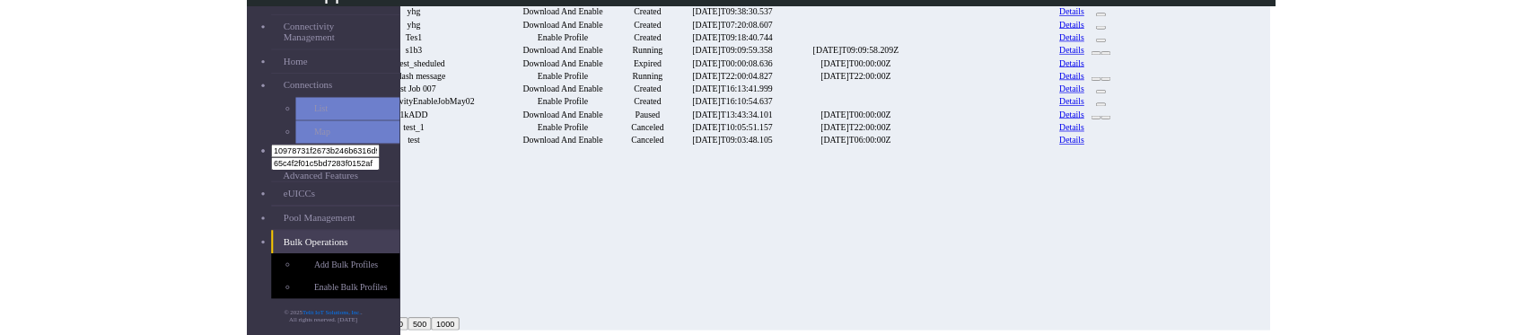
scroll to position [741, 0]
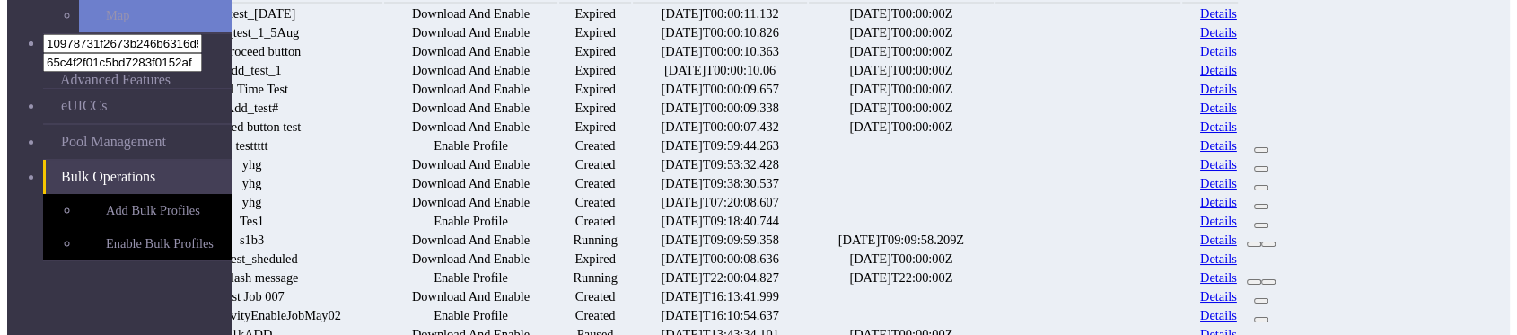
scroll to position [498, 0]
